Goal: Task Accomplishment & Management: Use online tool/utility

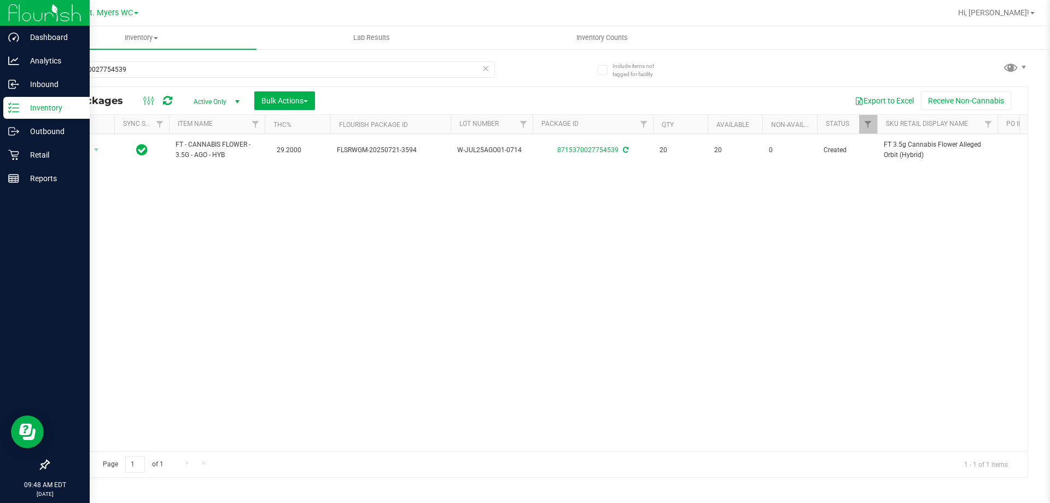
click at [54, 106] on p "Inventory" at bounding box center [52, 107] width 66 height 13
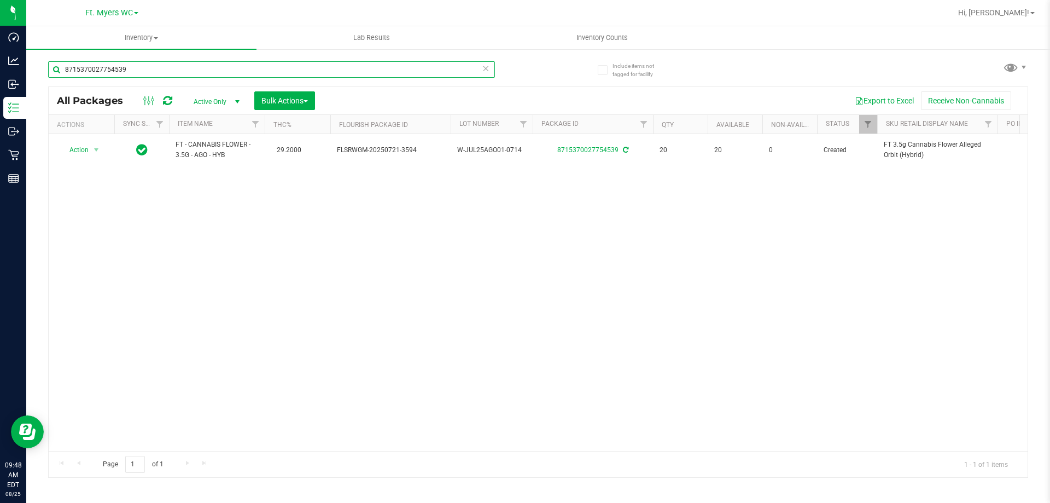
click at [481, 73] on input "8715370027754539" at bounding box center [271, 69] width 447 height 16
click at [486, 67] on icon at bounding box center [486, 67] width 8 height 13
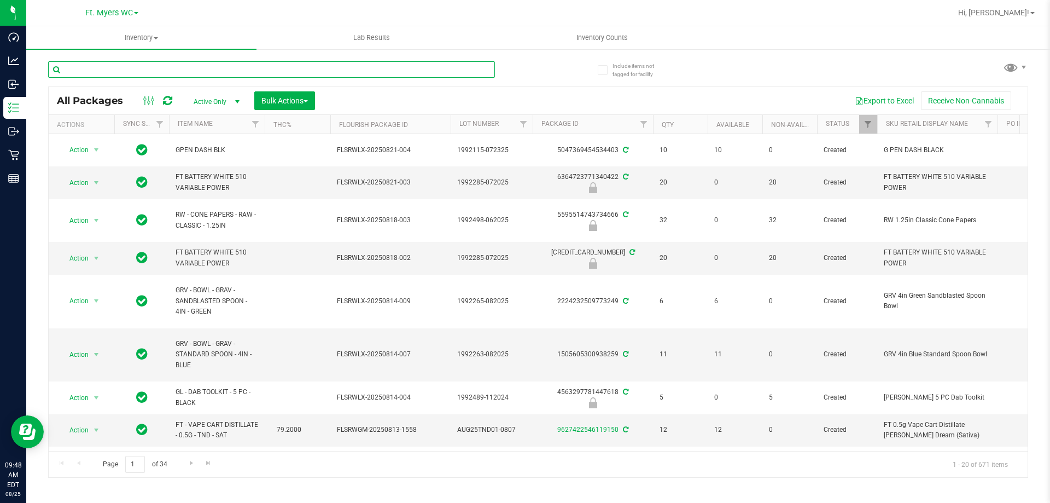
click at [299, 66] on input "text" at bounding box center [271, 69] width 447 height 16
type input "nyd"
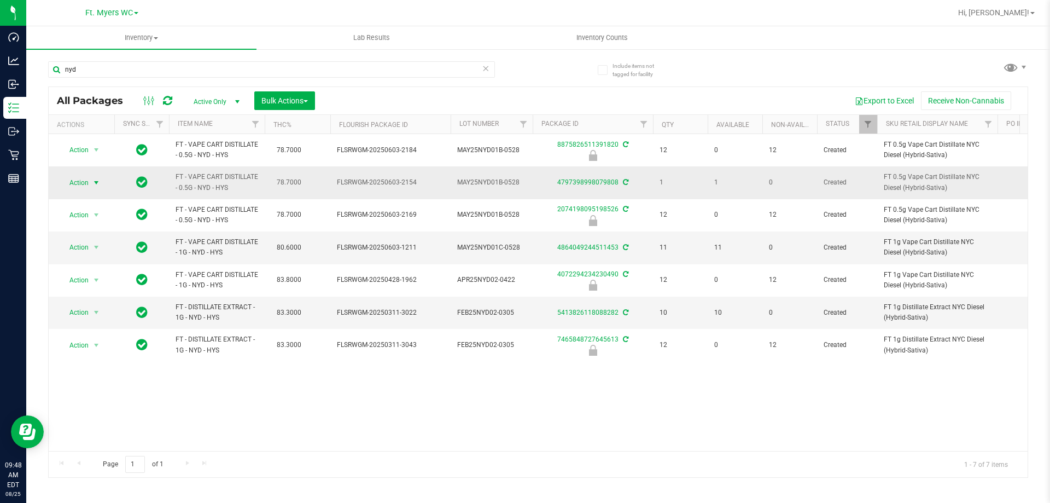
click at [90, 183] on span "select" at bounding box center [97, 182] width 14 height 15
click at [115, 329] on li "Print product labels" at bounding box center [102, 331] width 85 height 16
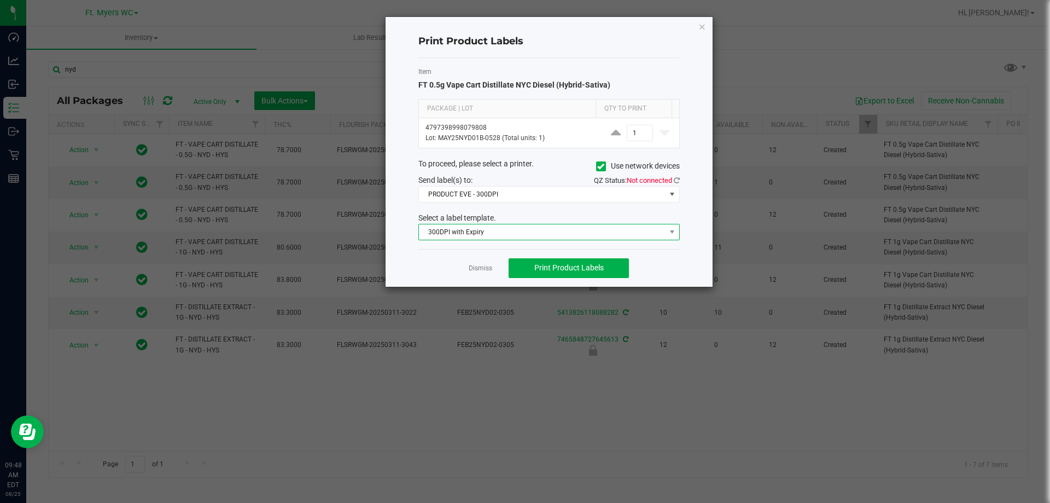
click at [530, 227] on span "300DPI with Expiry" at bounding box center [542, 231] width 247 height 15
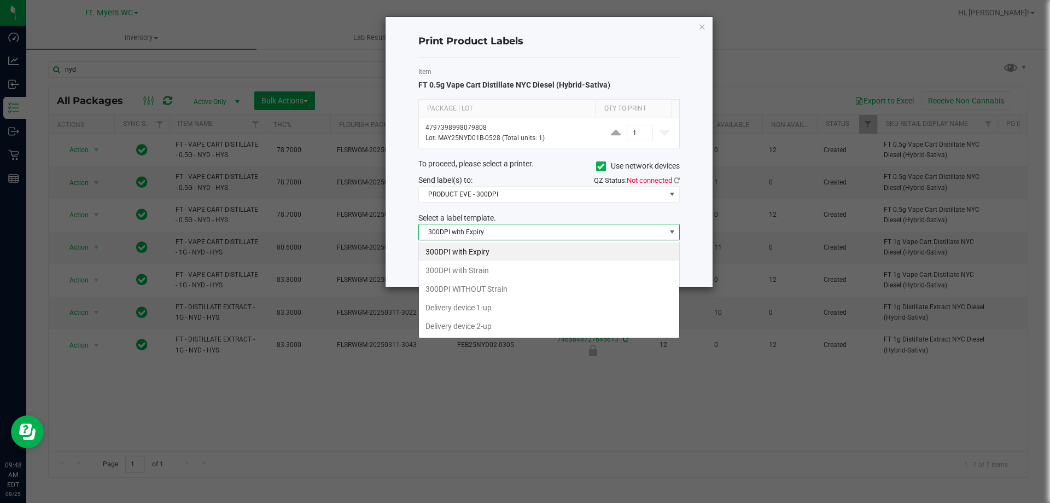
scroll to position [16, 262]
click at [523, 268] on li "300DPI with Strain" at bounding box center [549, 270] width 260 height 19
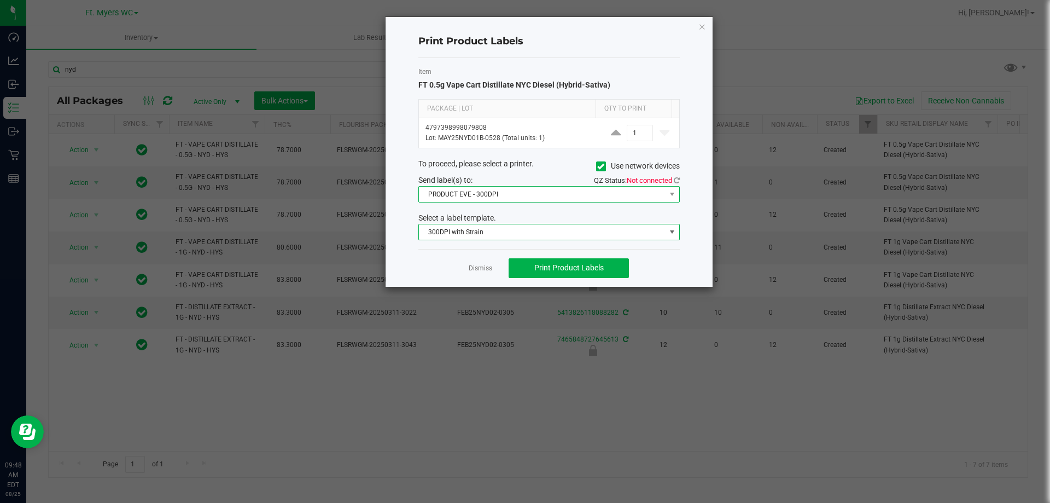
click at [516, 196] on span "PRODUCT EVE - 300DPI" at bounding box center [542, 194] width 247 height 15
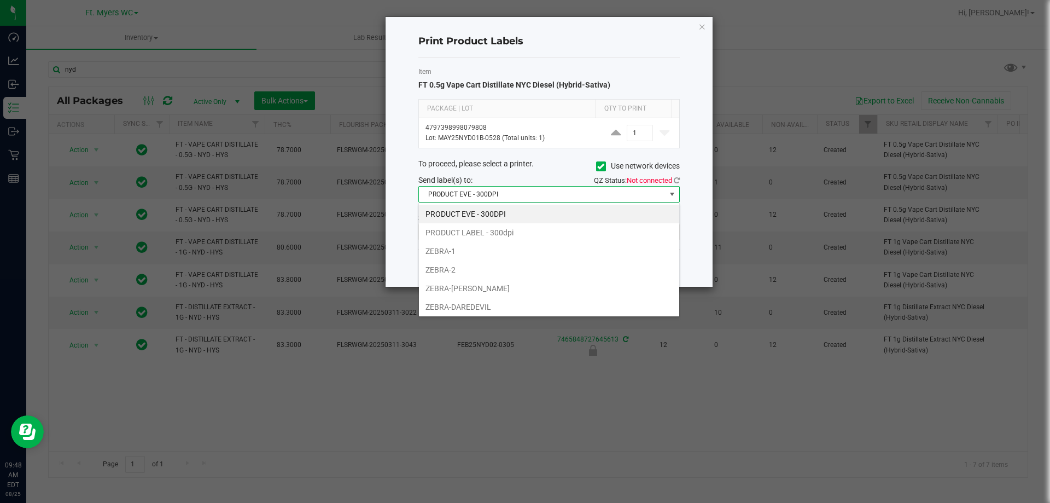
click at [515, 214] on li "PRODUCT EVE - 300DPI" at bounding box center [549, 214] width 260 height 19
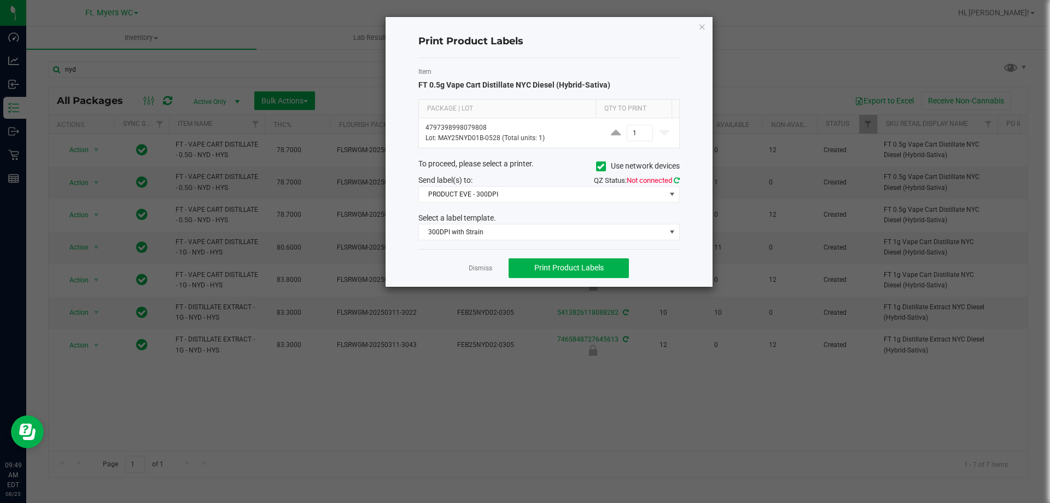
click at [675, 181] on icon at bounding box center [677, 180] width 6 height 7
click at [592, 269] on span "Print Product Labels" at bounding box center [569, 267] width 69 height 9
click at [701, 26] on icon "button" at bounding box center [703, 26] width 8 height 13
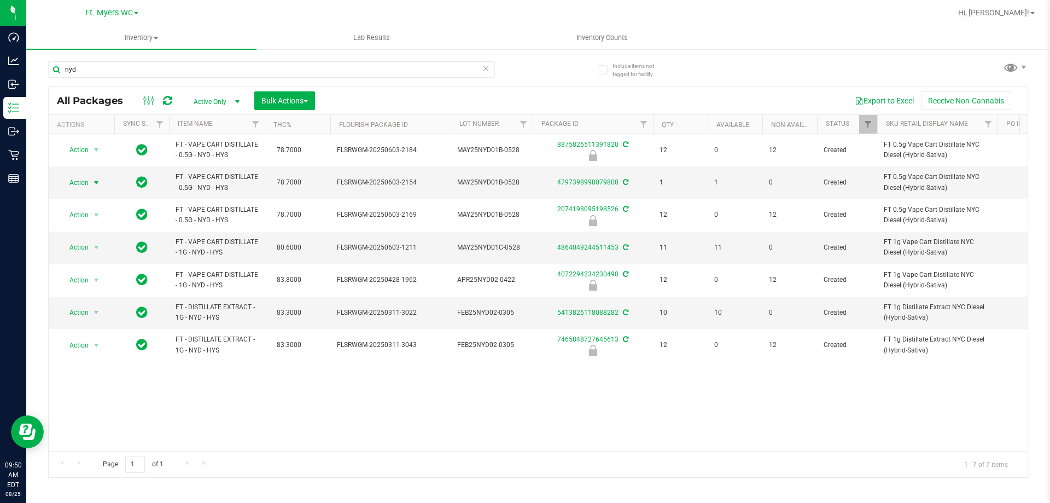
click at [487, 67] on icon at bounding box center [486, 67] width 8 height 13
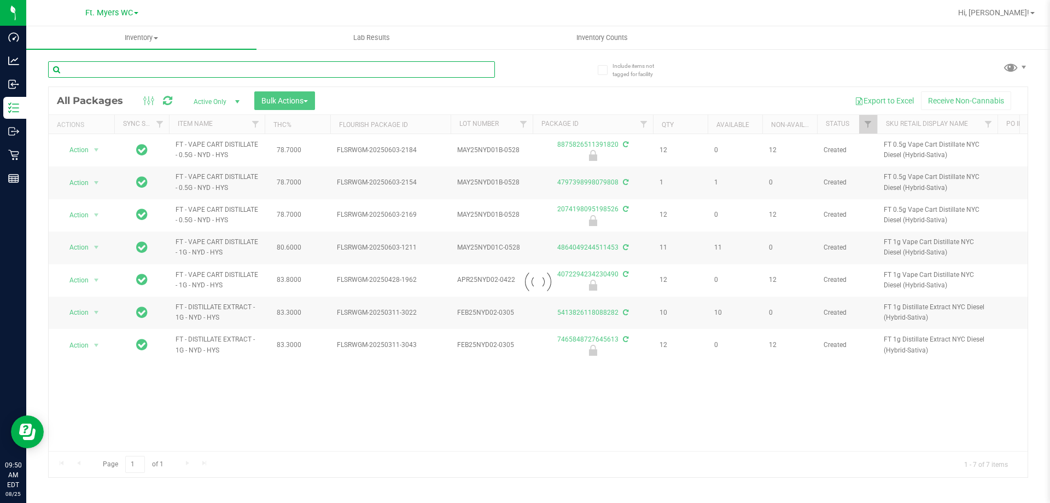
click at [317, 73] on input "text" at bounding box center [271, 69] width 447 height 16
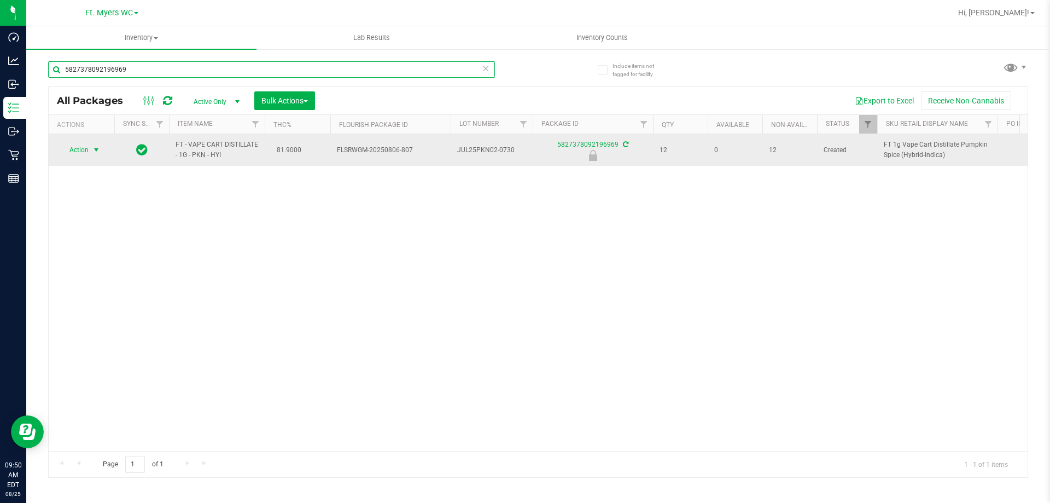
type input "5827378092196969"
click at [92, 152] on span "select" at bounding box center [96, 150] width 9 height 9
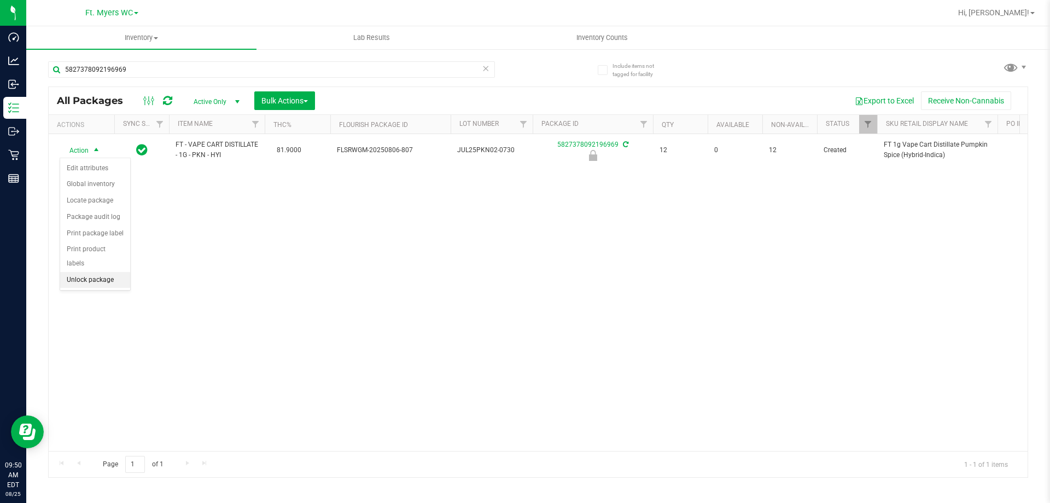
click at [104, 272] on li "Unlock package" at bounding box center [95, 280] width 70 height 16
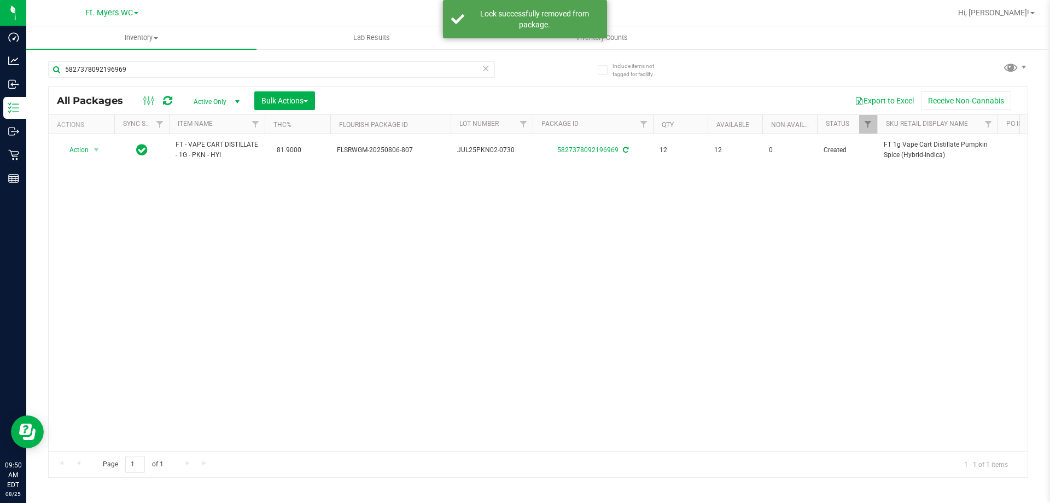
click at [486, 72] on icon at bounding box center [486, 67] width 8 height 13
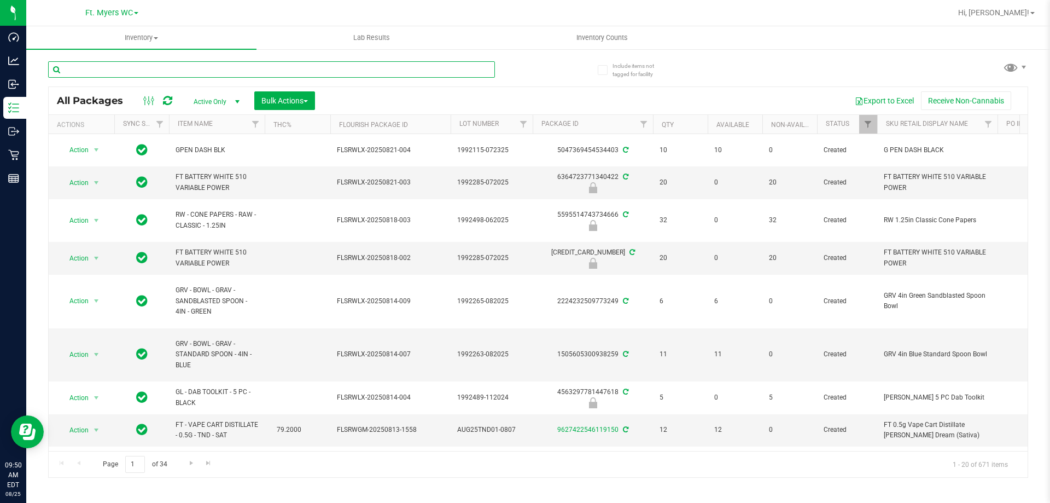
click at [483, 72] on input "text" at bounding box center [271, 69] width 447 height 16
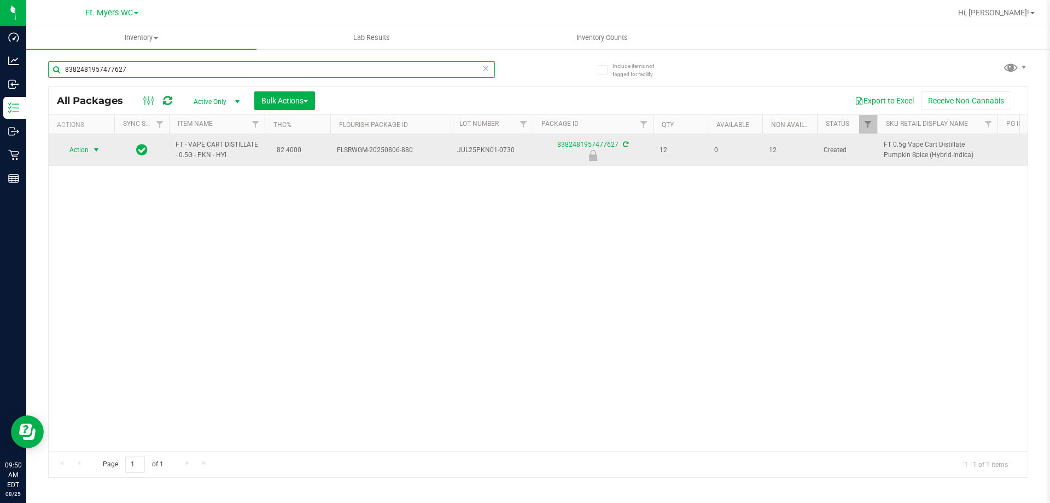
type input "8382481957477627"
click at [85, 151] on span "Action" at bounding box center [75, 149] width 30 height 15
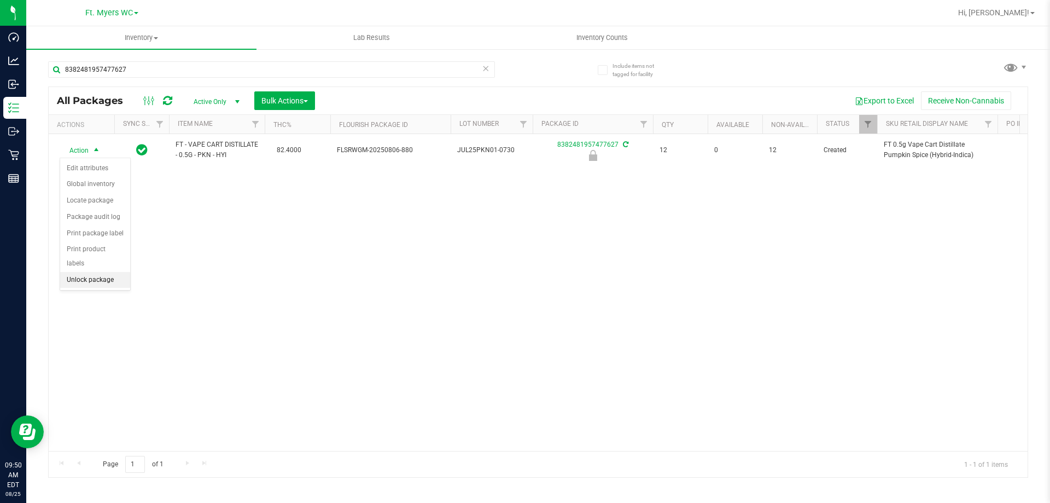
click at [102, 272] on li "Unlock package" at bounding box center [95, 280] width 70 height 16
click at [482, 72] on icon at bounding box center [486, 67] width 8 height 13
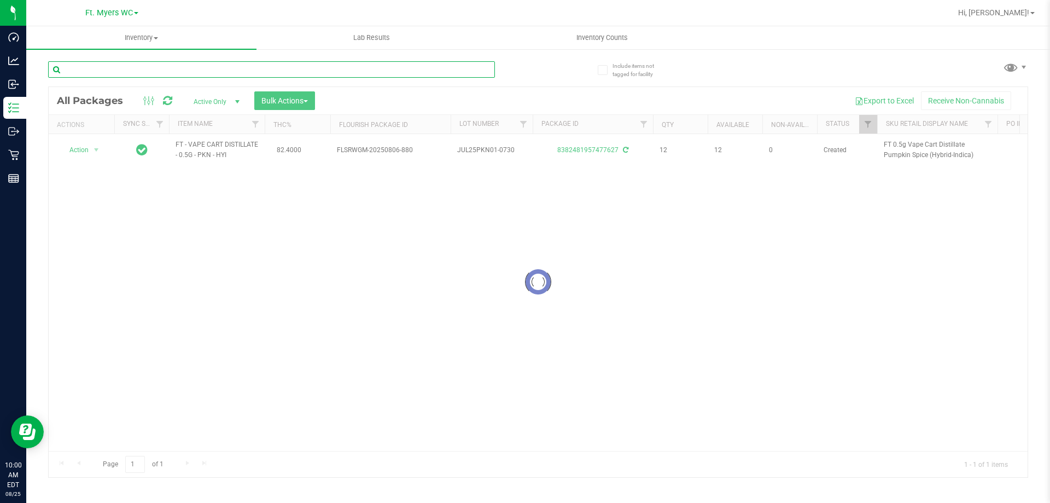
click at [368, 70] on input "text" at bounding box center [271, 69] width 447 height 16
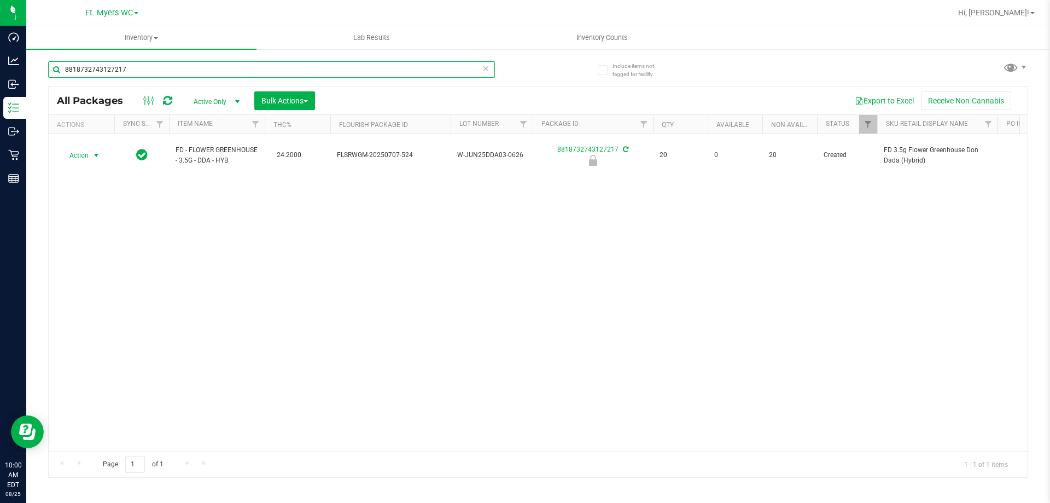
type input "8818732743127217"
click at [91, 155] on span "select" at bounding box center [97, 155] width 14 height 15
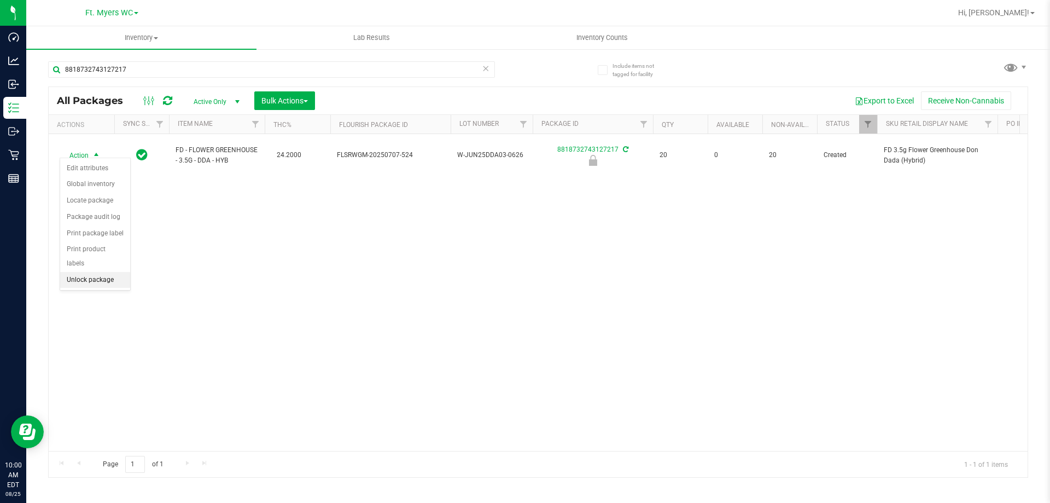
click at [98, 272] on li "Unlock package" at bounding box center [95, 280] width 70 height 16
click at [483, 65] on icon at bounding box center [486, 67] width 8 height 13
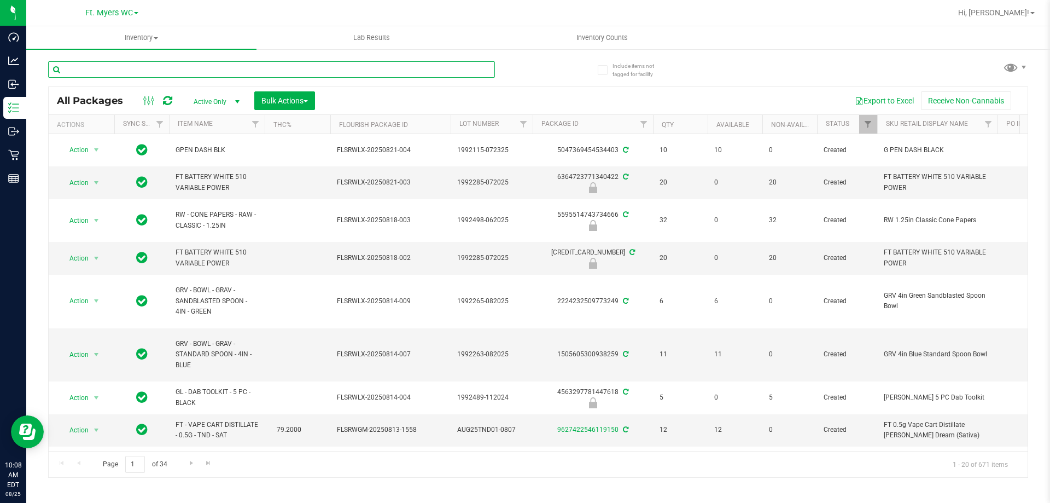
click at [441, 75] on input "text" at bounding box center [271, 69] width 447 height 16
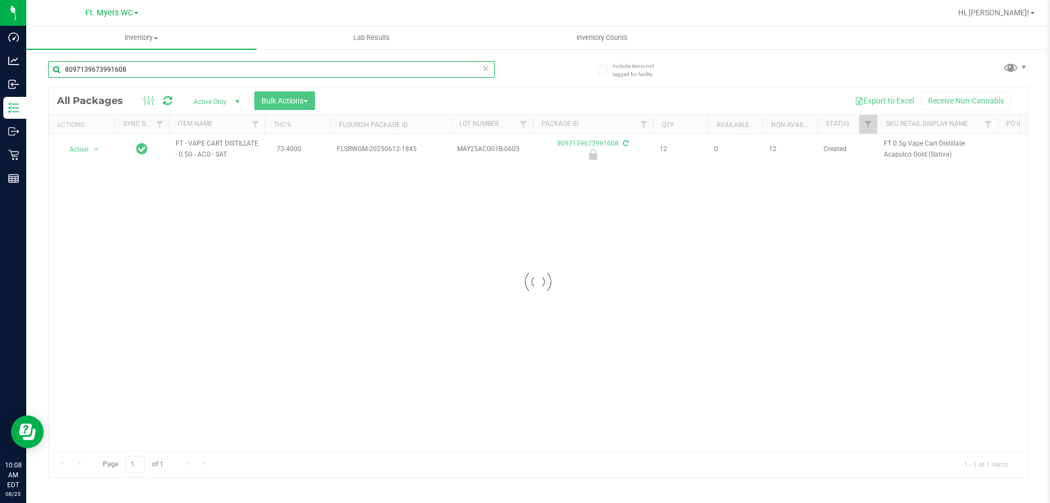
type input "8097139673991608"
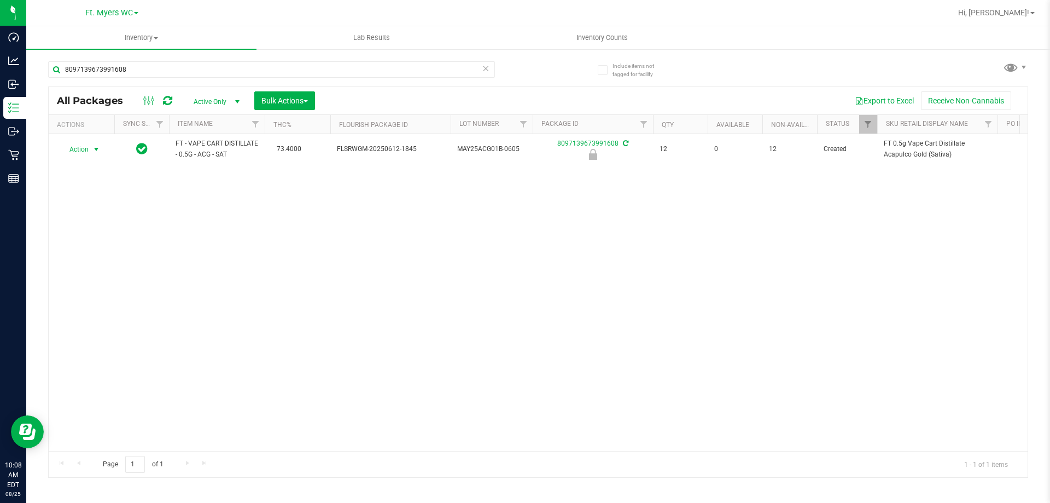
drag, startPoint x: 99, startPoint y: 153, endPoint x: 94, endPoint y: 166, distance: 14.0
click at [98, 153] on span "select" at bounding box center [96, 149] width 9 height 9
click at [96, 271] on li "Unlock package" at bounding box center [95, 279] width 70 height 16
click at [487, 70] on icon at bounding box center [486, 67] width 8 height 13
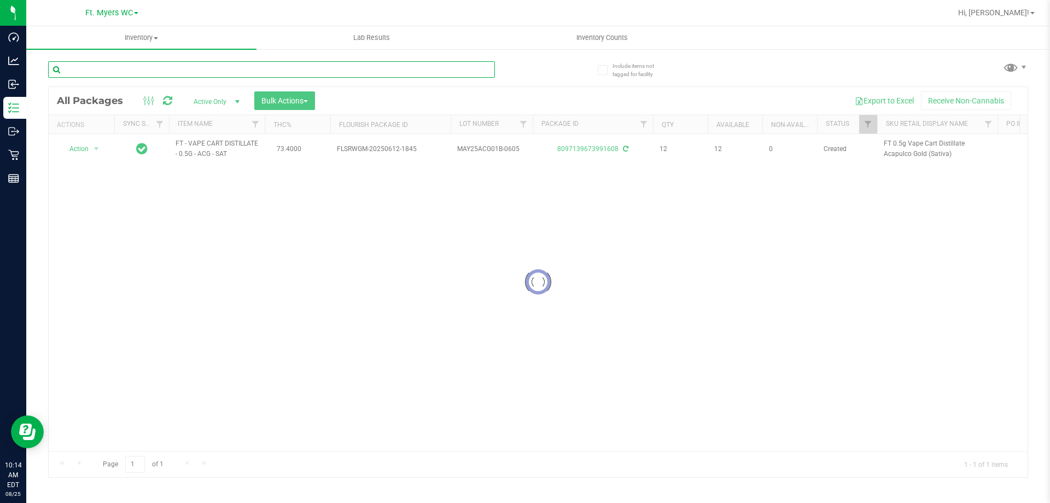
click at [322, 70] on input "text" at bounding box center [271, 69] width 447 height 16
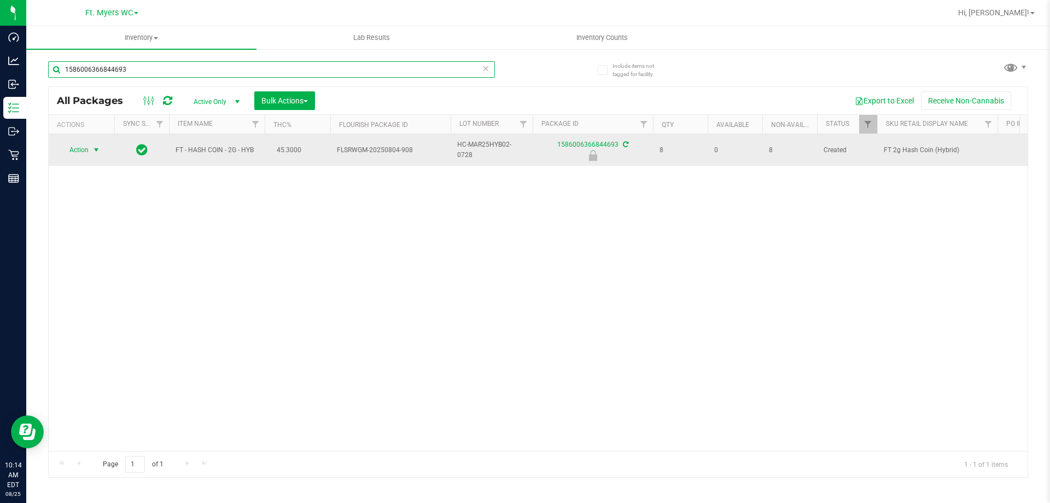
type input "1586006366844693"
click at [90, 150] on span "select" at bounding box center [97, 149] width 14 height 15
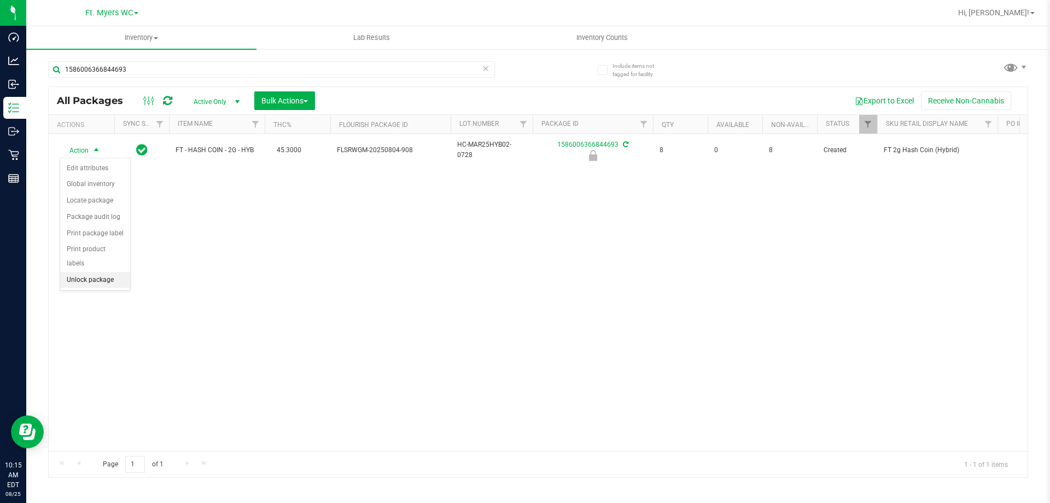
click at [91, 272] on li "Unlock package" at bounding box center [95, 280] width 70 height 16
click at [484, 72] on icon at bounding box center [486, 67] width 8 height 13
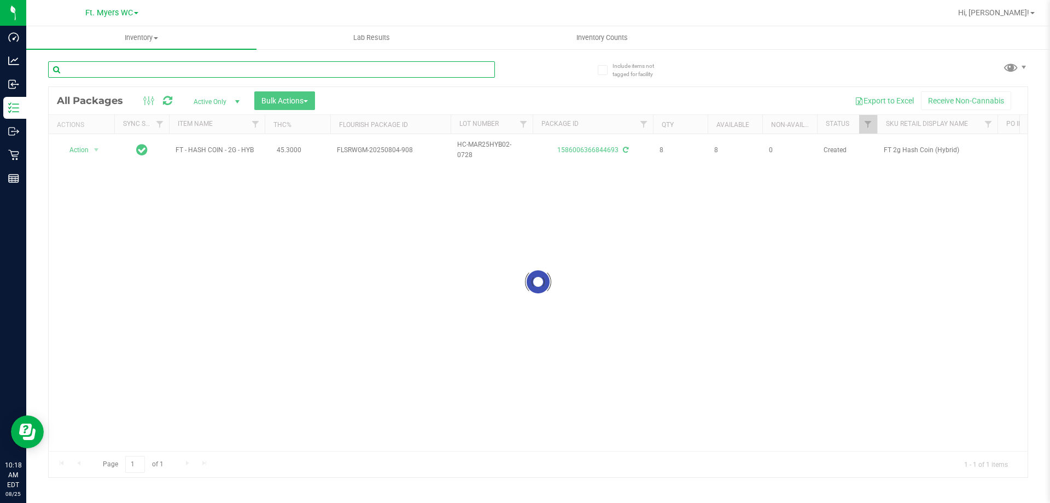
click at [406, 72] on input "text" at bounding box center [271, 69] width 447 height 16
type input "5741715113180566"
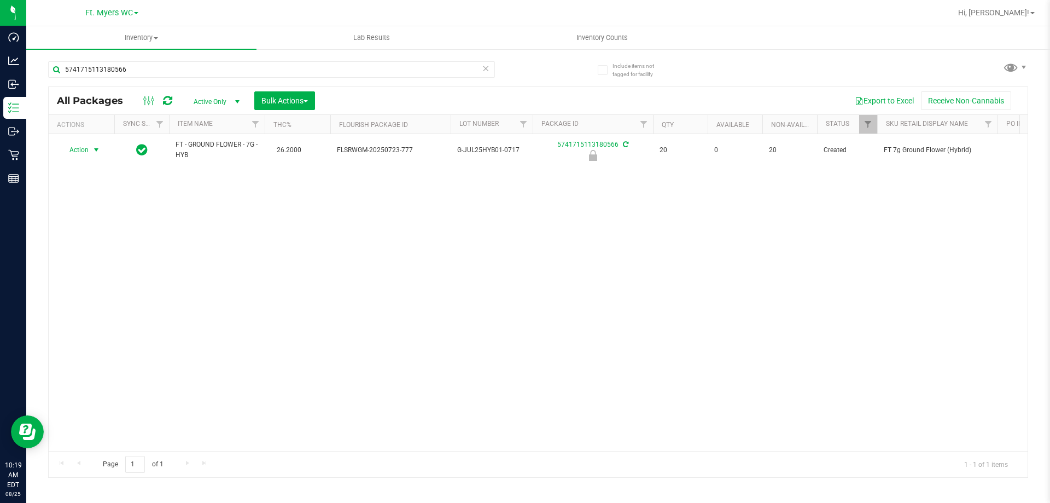
click at [98, 152] on span "select" at bounding box center [96, 150] width 9 height 9
click at [105, 272] on li "Unlock package" at bounding box center [95, 280] width 70 height 16
